Goal: Information Seeking & Learning: Compare options

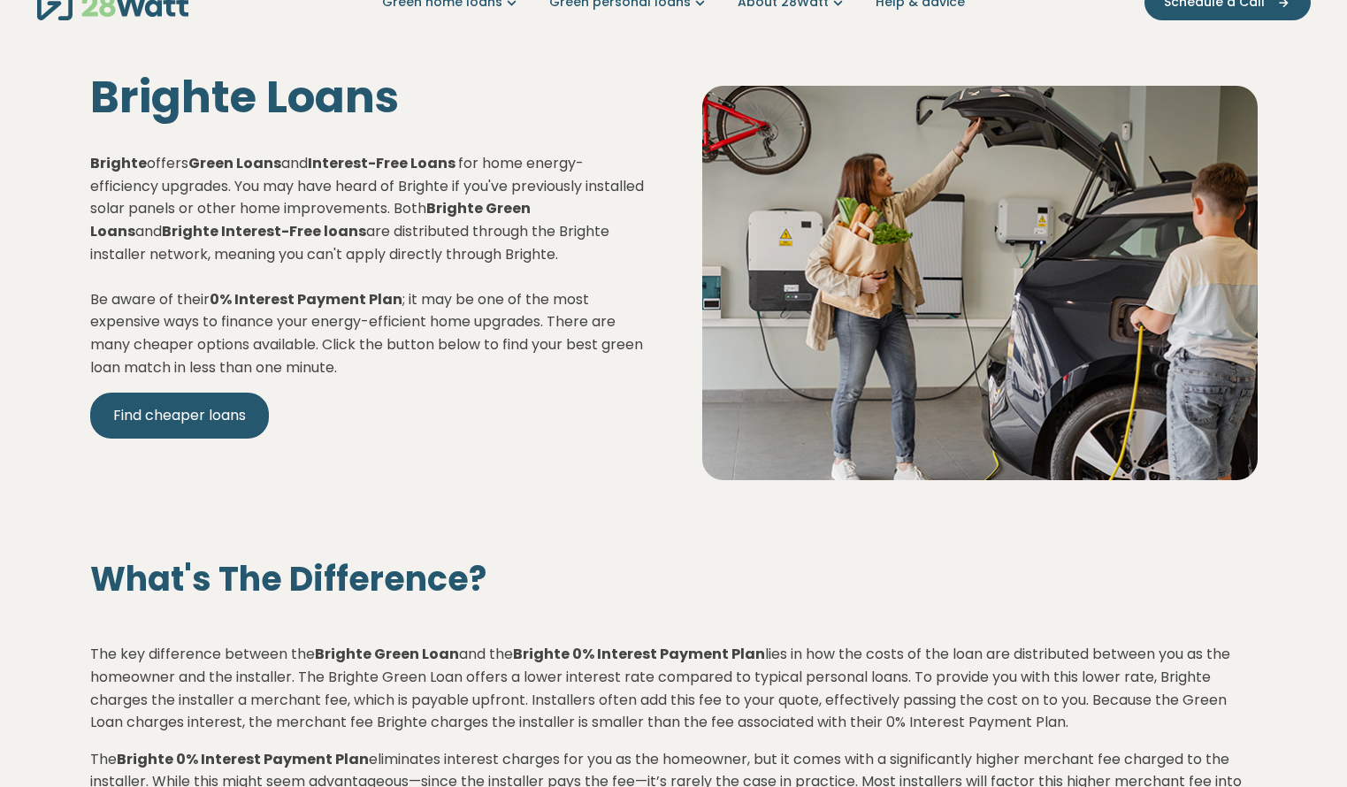
scroll to position [39, 0]
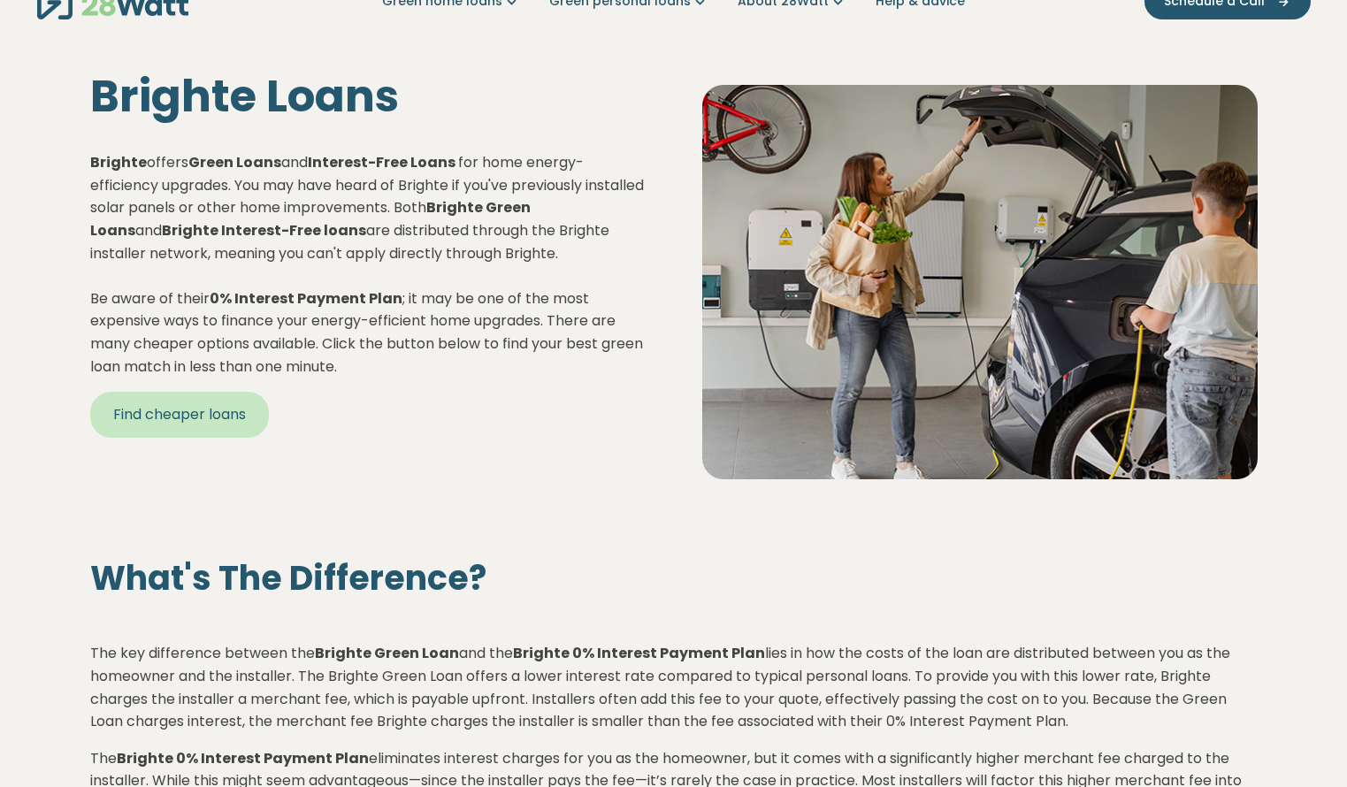
click at [186, 425] on link "Find cheaper loans" at bounding box center [179, 415] width 179 height 46
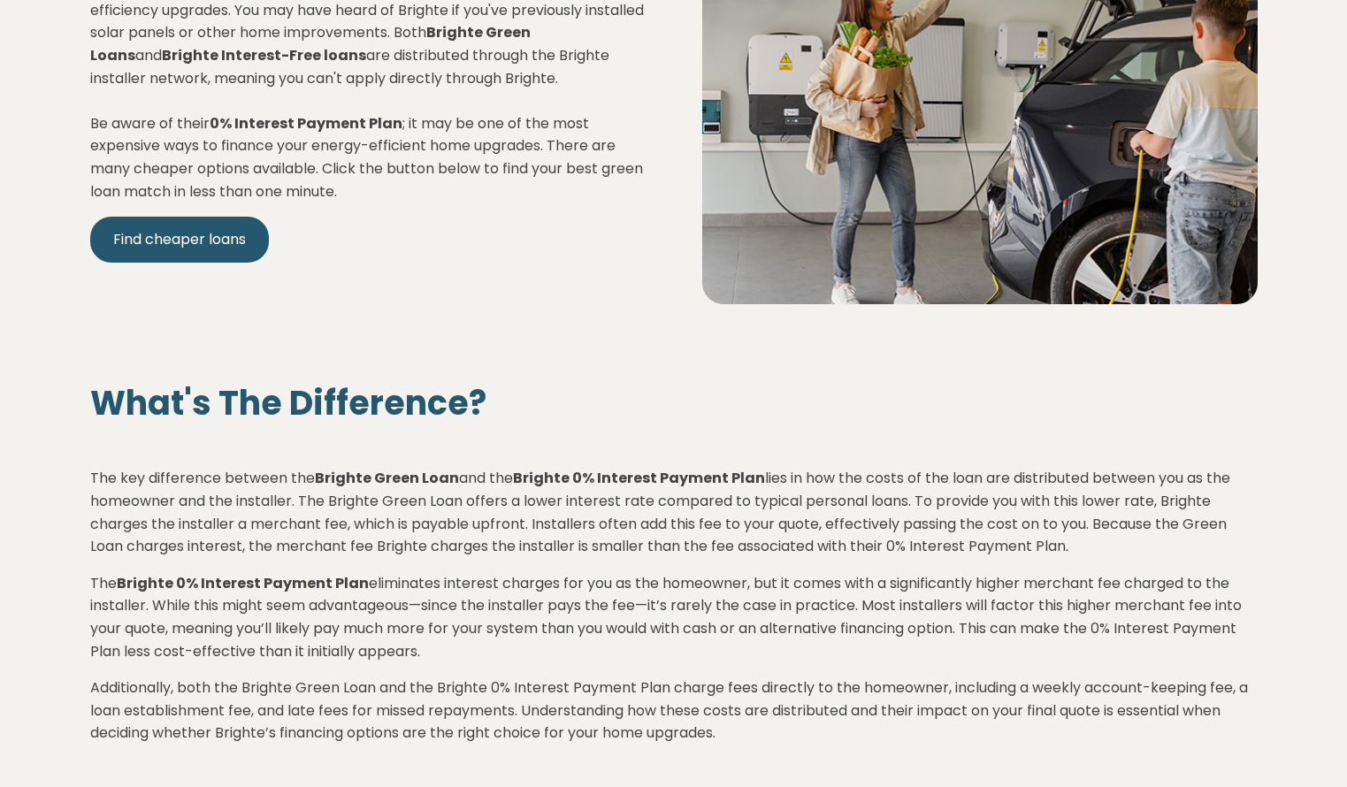
scroll to position [110, 0]
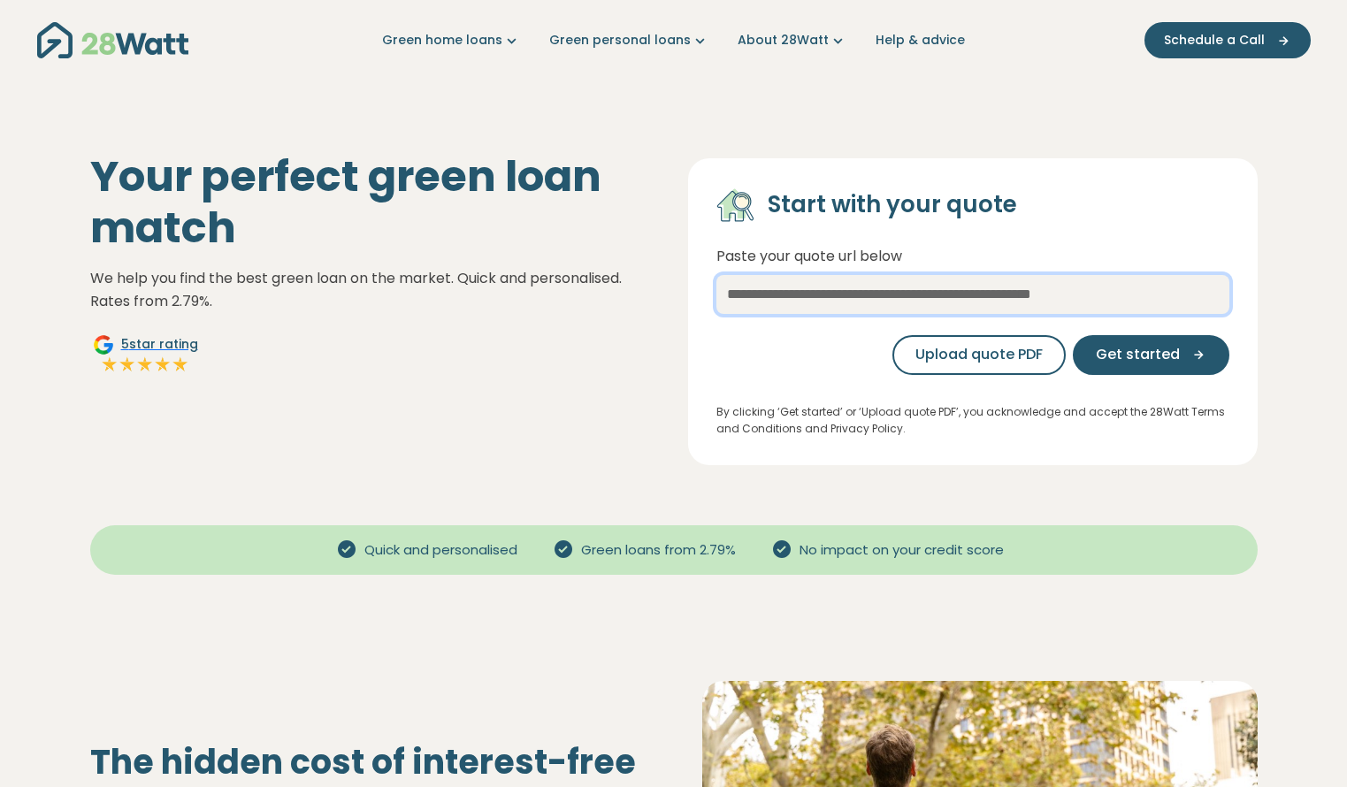
click at [968, 287] on input "text" at bounding box center [972, 294] width 513 height 39
click at [839, 280] on input "text" at bounding box center [972, 294] width 513 height 39
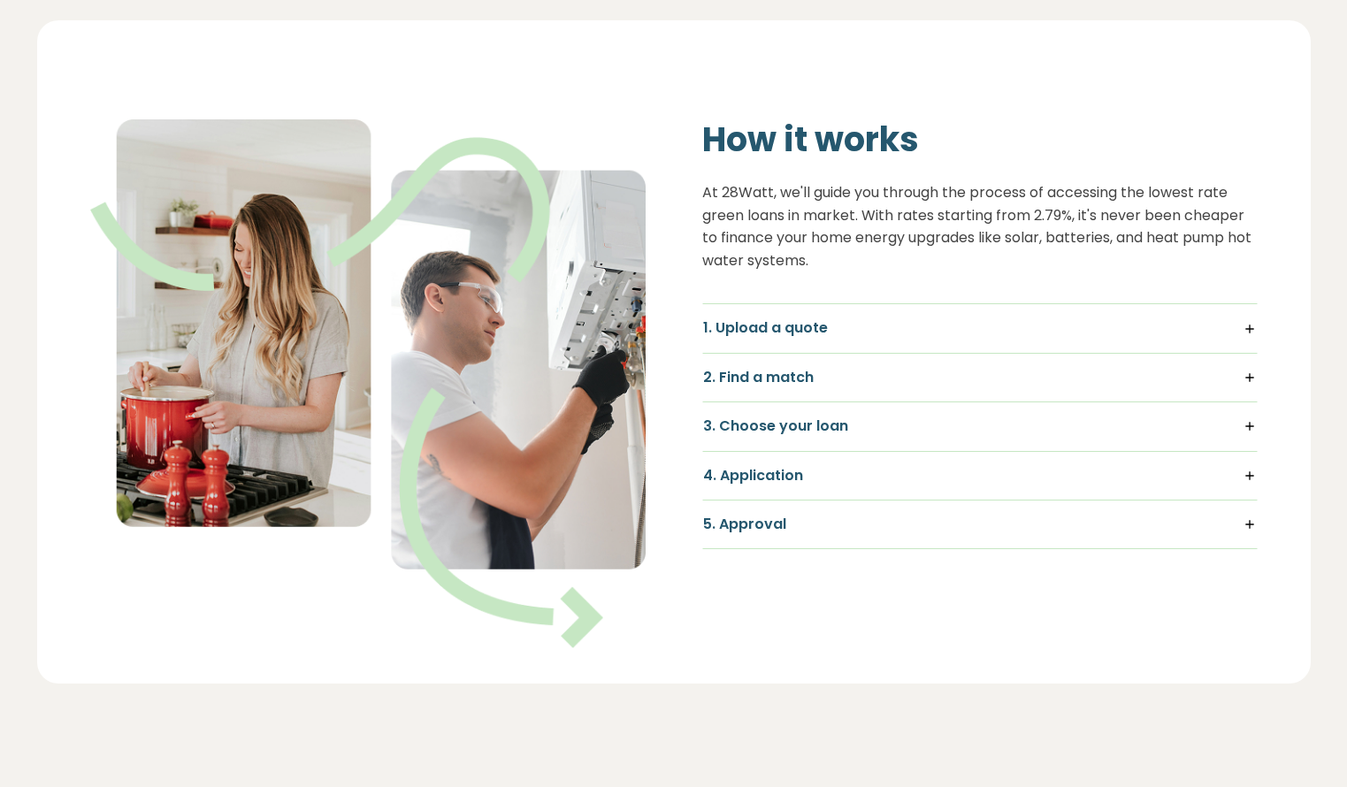
scroll to position [1138, 0]
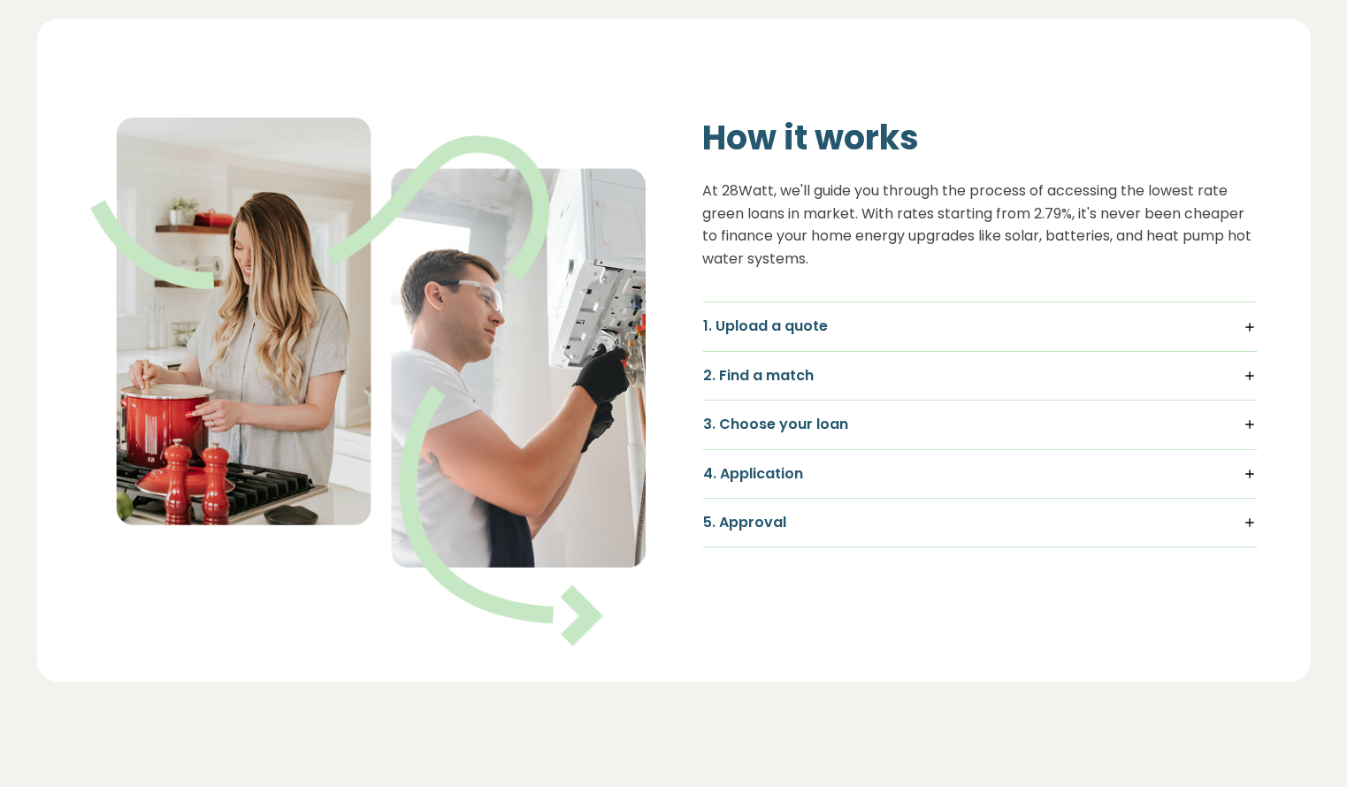
click at [787, 323] on h5 "1. Upload a quote" at bounding box center [980, 326] width 554 height 19
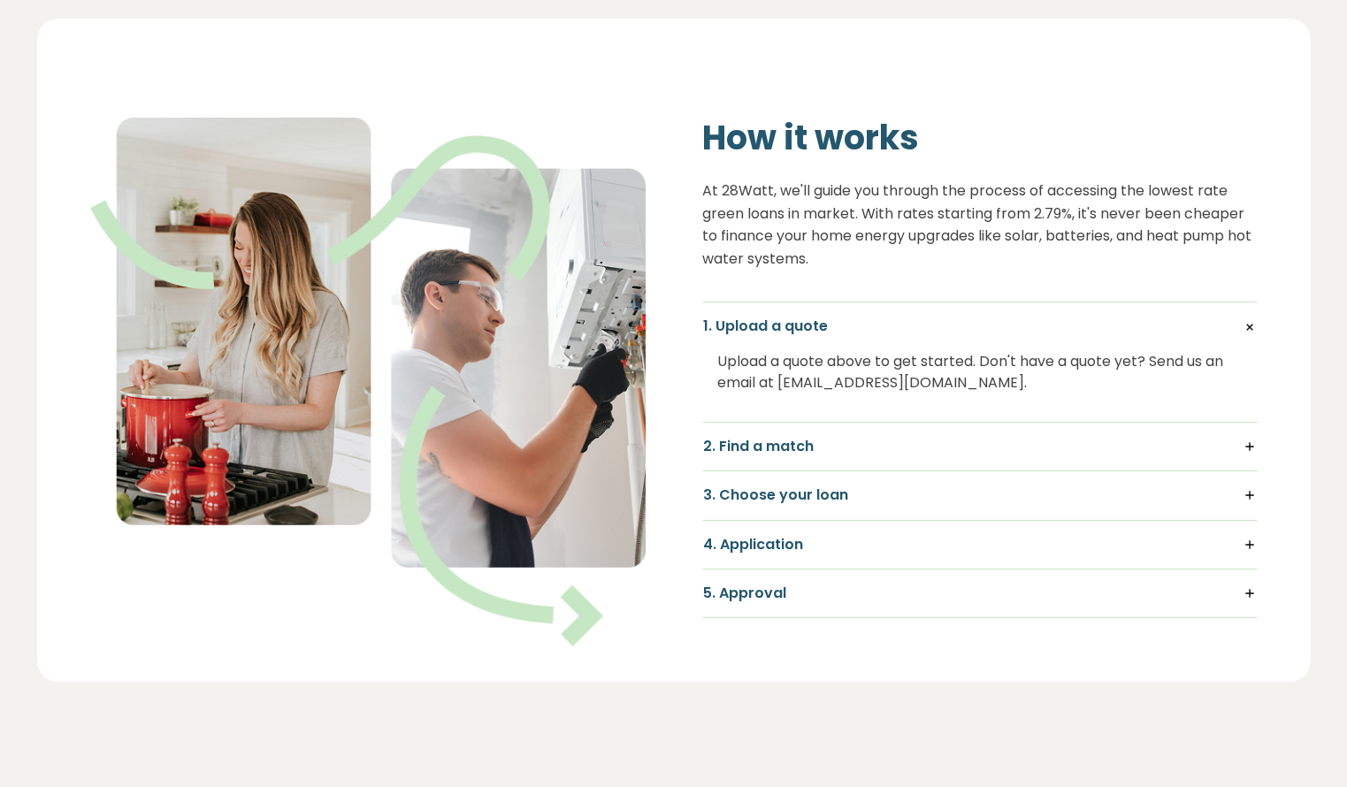
click at [787, 323] on h5 "1. Upload a quote" at bounding box center [980, 326] width 554 height 19
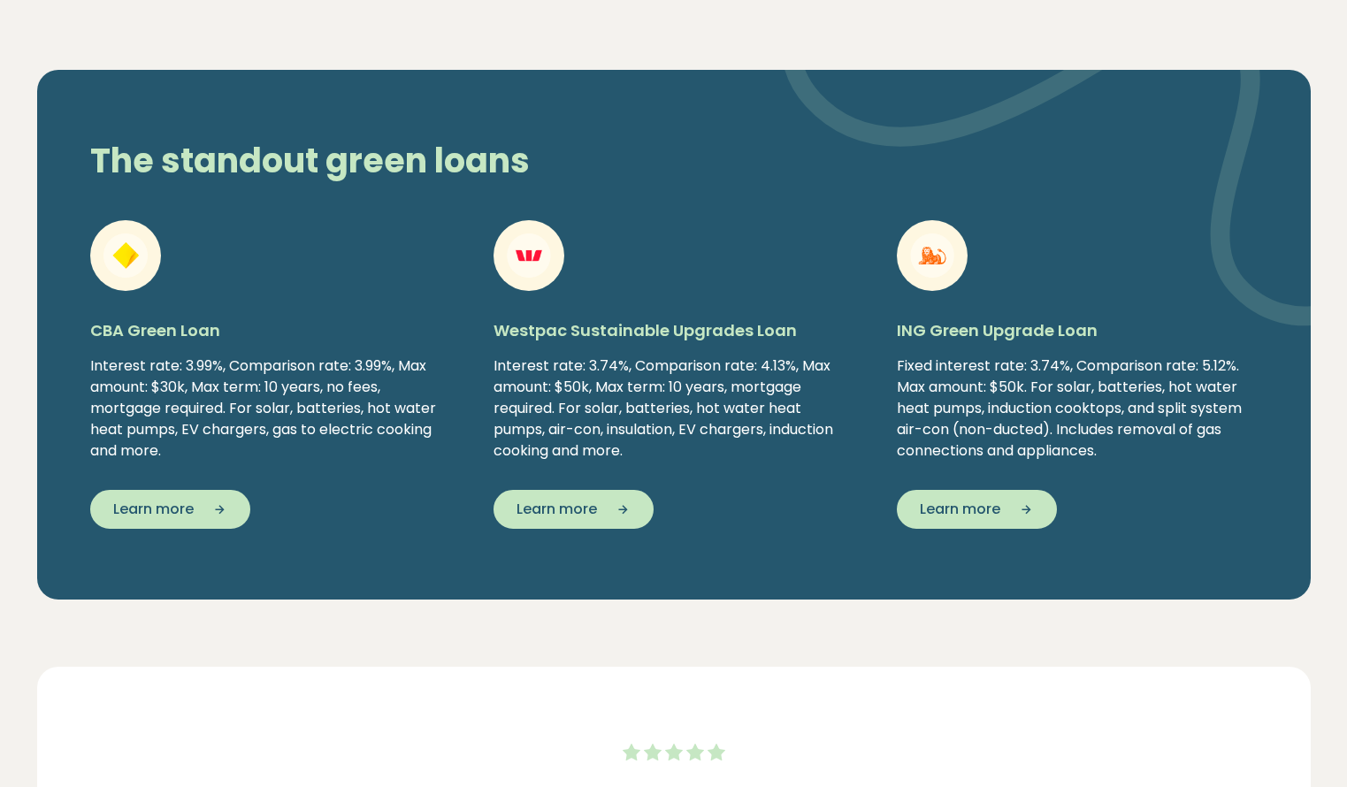
scroll to position [2914, 0]
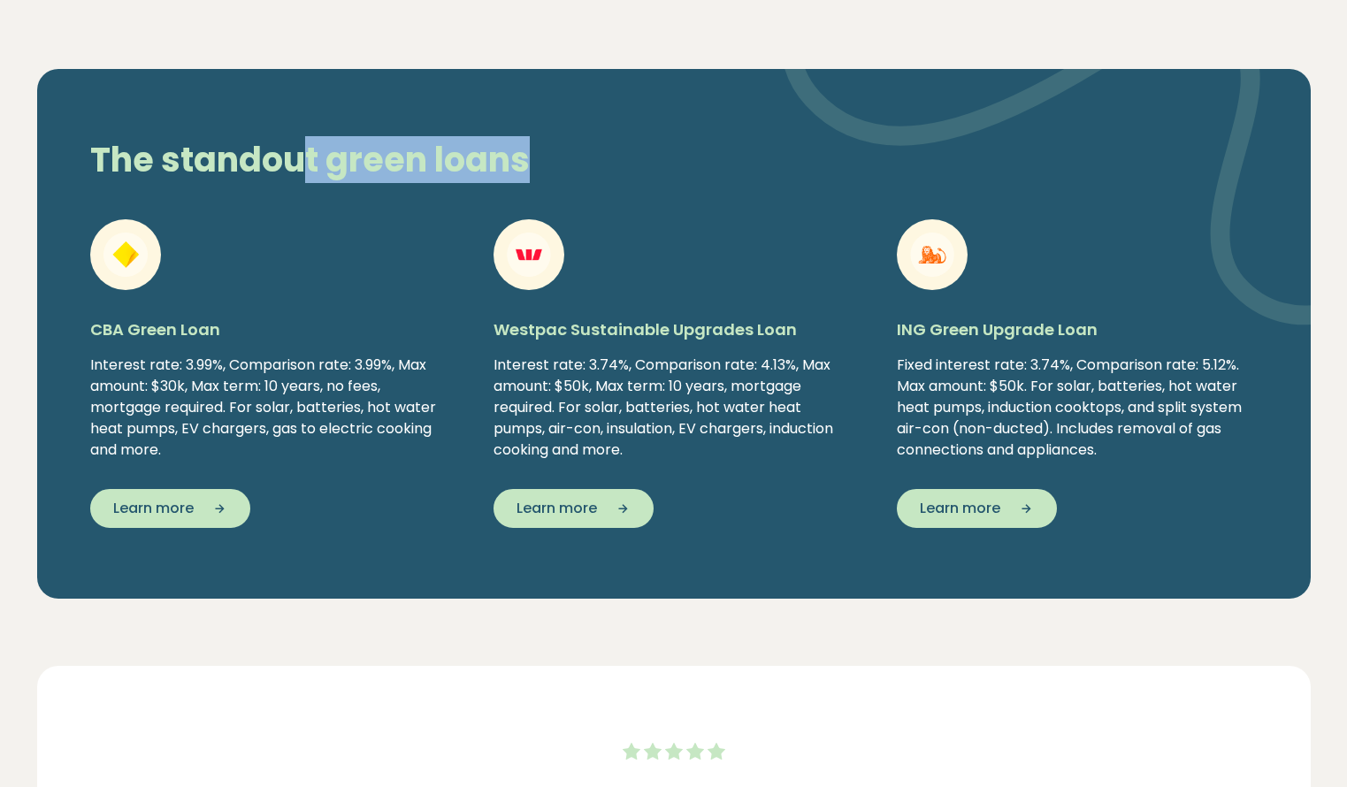
drag, startPoint x: 301, startPoint y: 164, endPoint x: 599, endPoint y: 164, distance: 298.1
click at [599, 164] on h2 "The standout green loans" at bounding box center [474, 160] width 797 height 41
click at [571, 326] on h5 "Westpac Sustainable Upgrades Loan" at bounding box center [674, 329] width 361 height 22
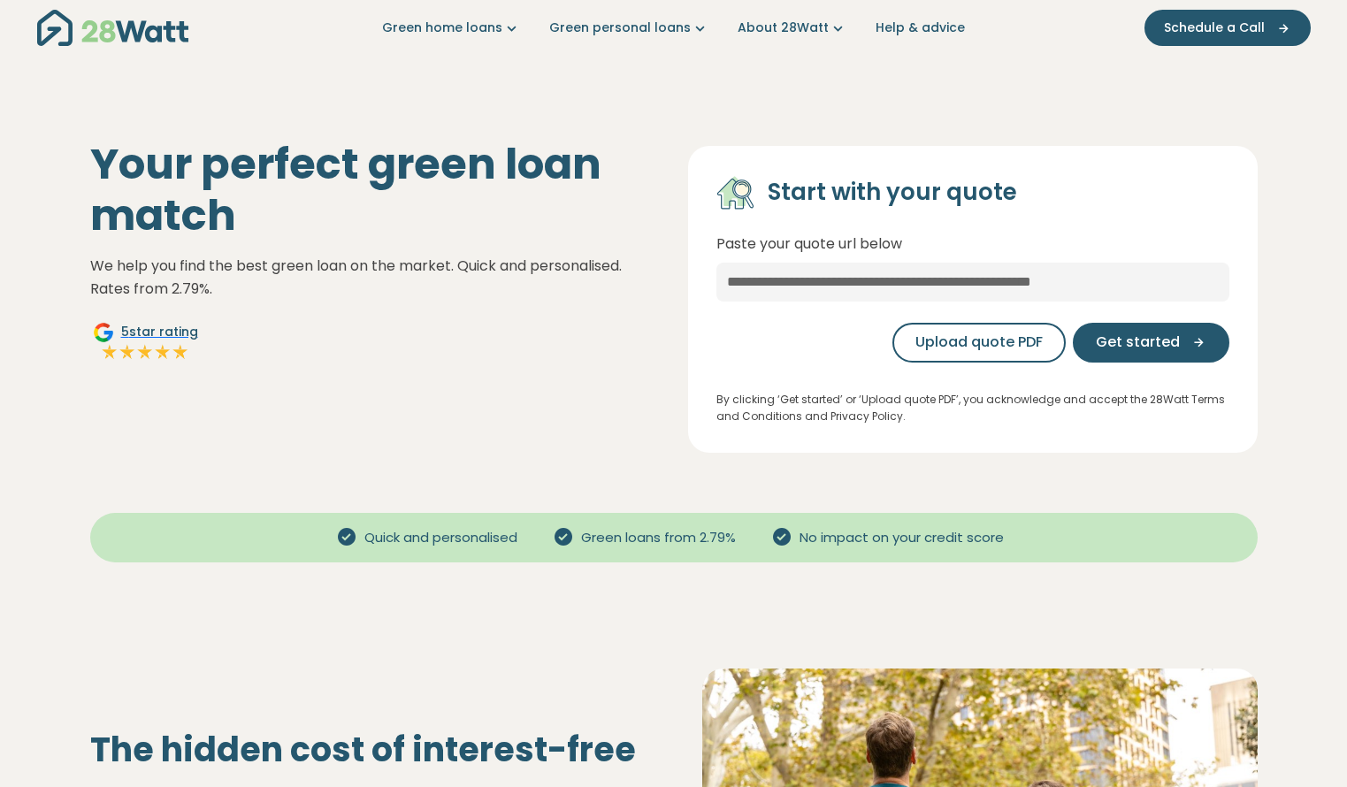
scroll to position [0, 0]
